Goal: Task Accomplishment & Management: Use online tool/utility

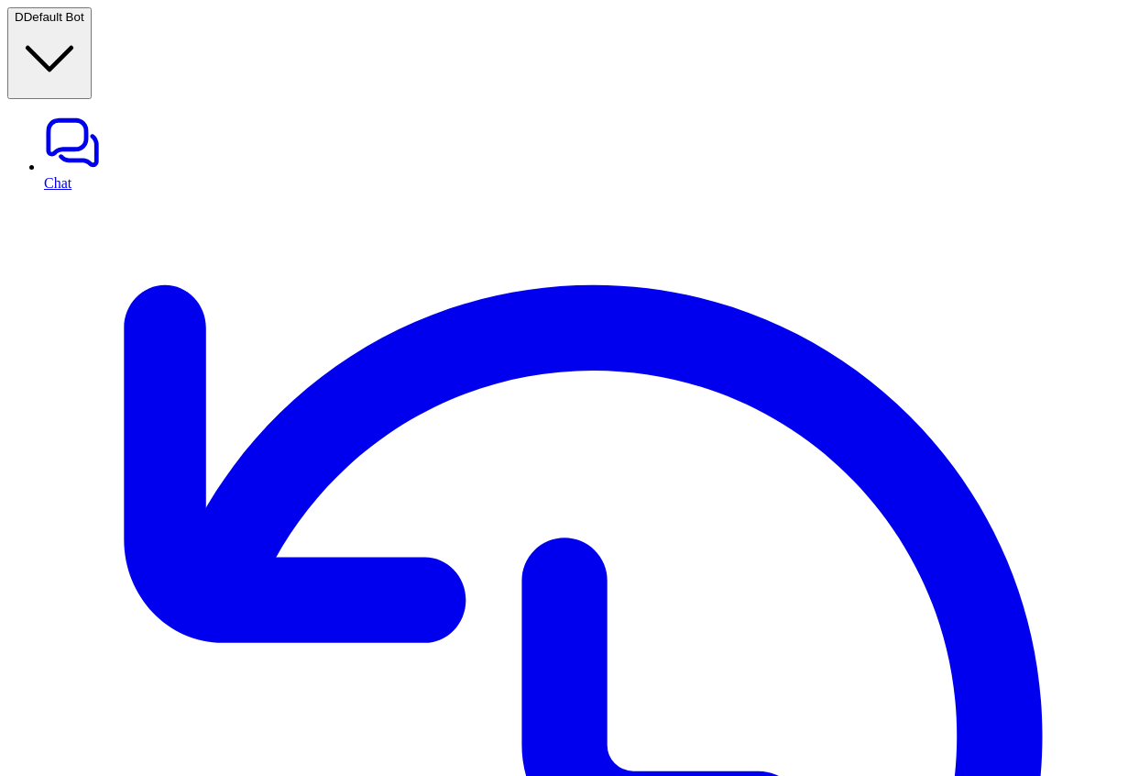
type textarea "**********"
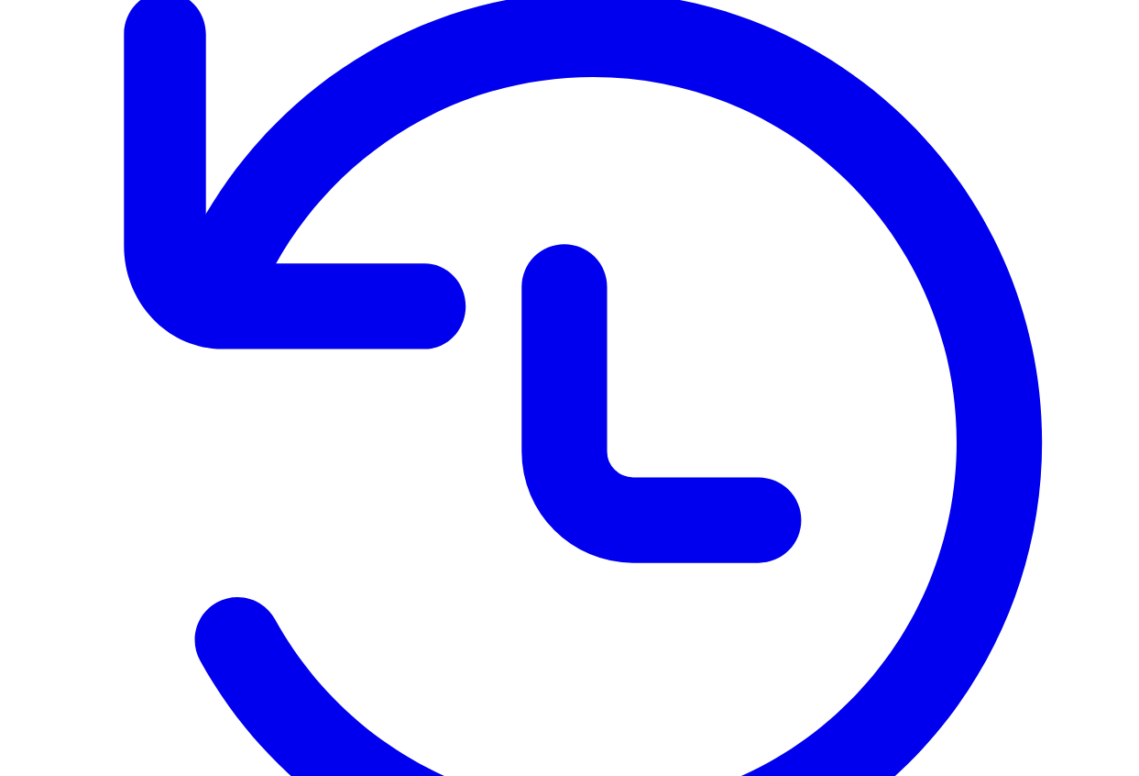
scroll to position [331, 0]
